Goal: Obtain resource: Download file/media

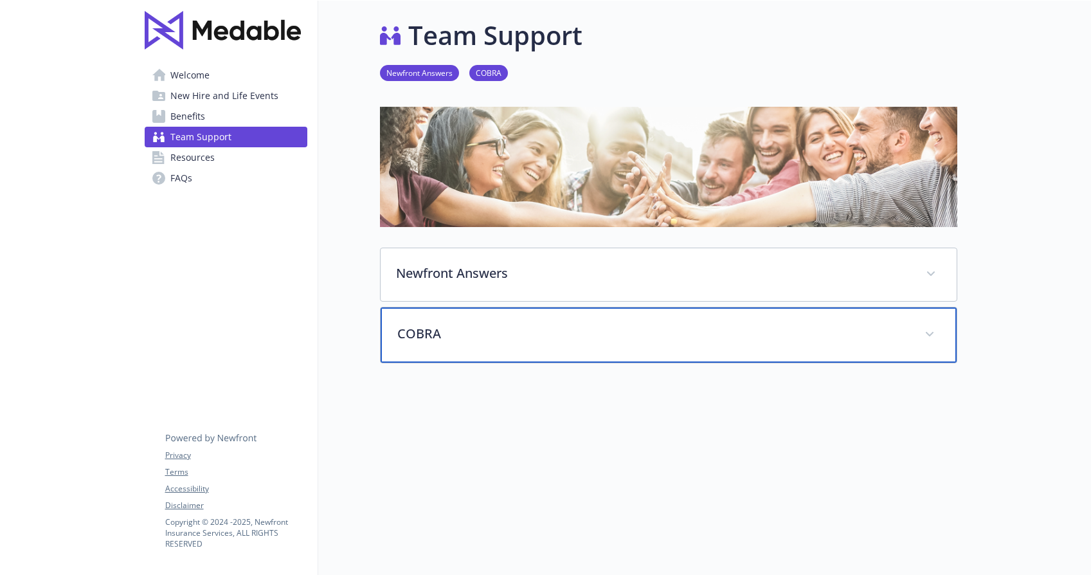
click at [447, 341] on p "COBRA" at bounding box center [653, 333] width 512 height 19
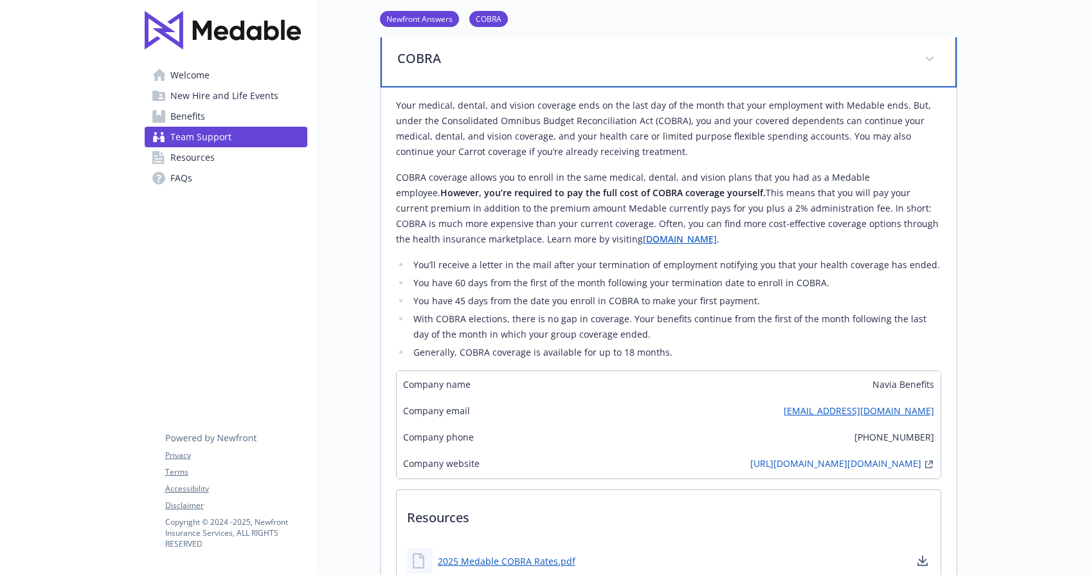
scroll to position [546, 0]
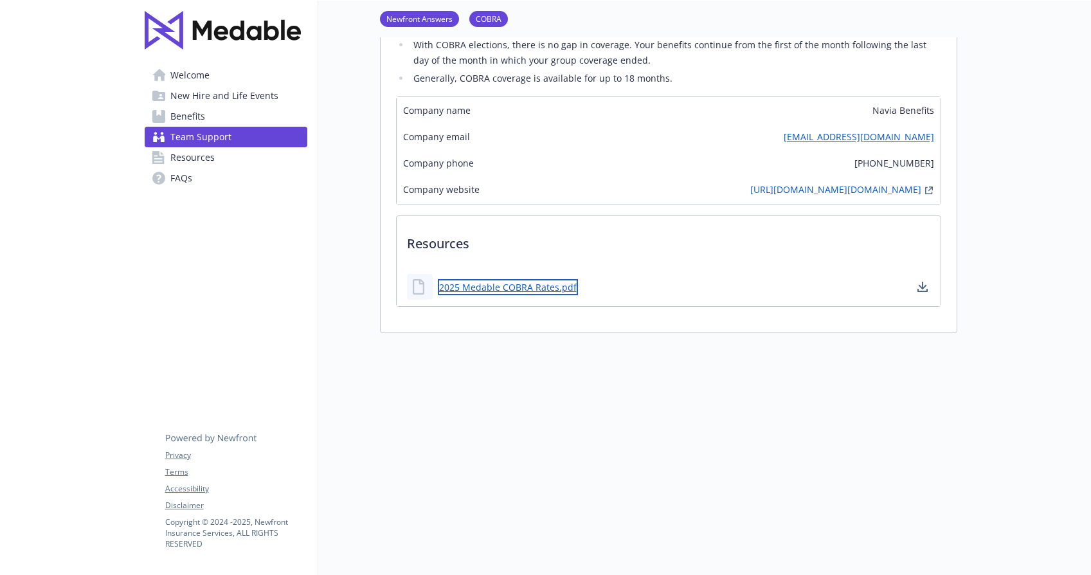
click at [521, 295] on link "2025 Medable COBRA Rates.pdf" at bounding box center [508, 287] width 140 height 16
